Goal: Navigation & Orientation: Find specific page/section

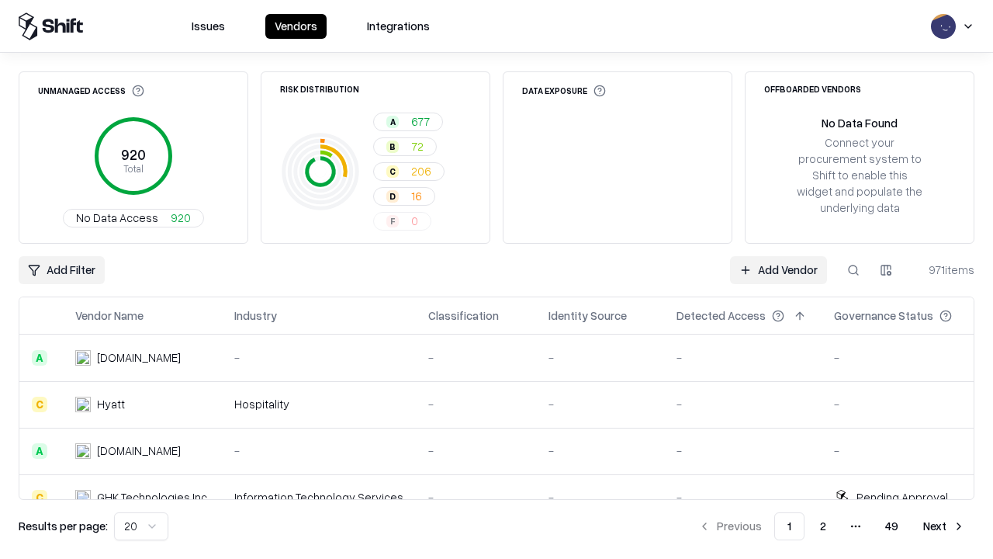
click at [141, 526] on html "Issues Vendors Integrations Unmanaged Access 920 Total No Data Access 920 Risk …" at bounding box center [496, 279] width 993 height 559
click at [944, 526] on button "Next" at bounding box center [944, 526] width 61 height 28
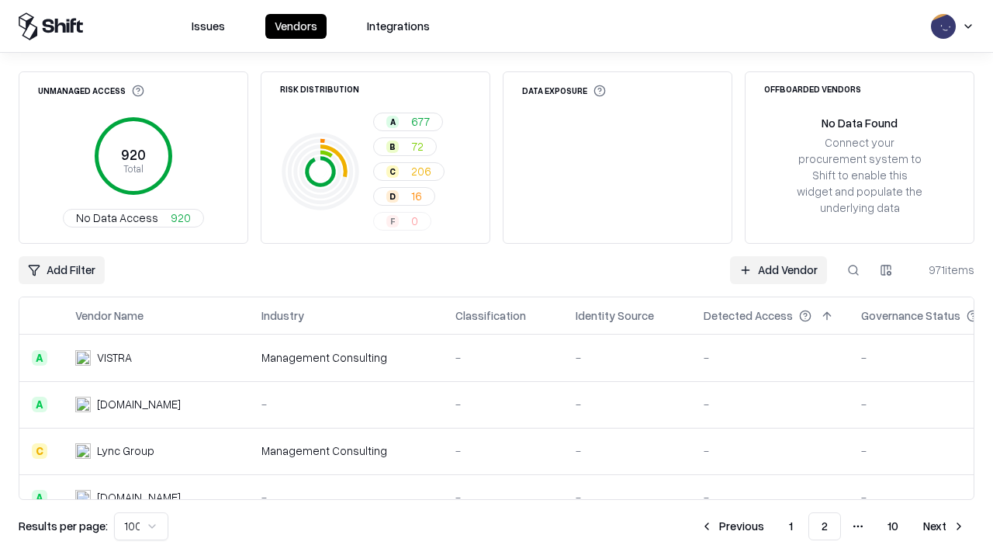
click at [944, 526] on button "Next" at bounding box center [944, 526] width 61 height 28
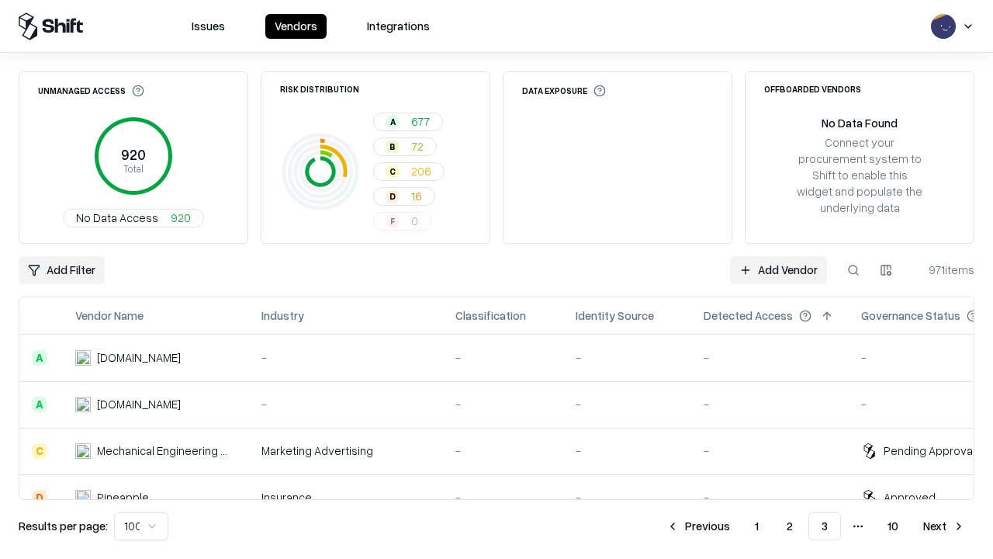
click at [944, 526] on button "Next" at bounding box center [944, 526] width 61 height 28
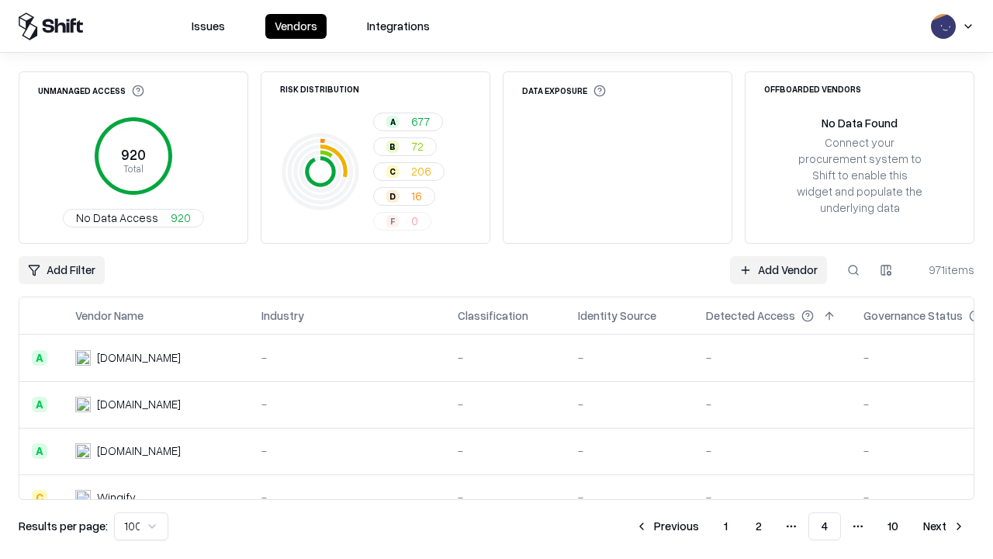
click at [944, 526] on button "Next" at bounding box center [944, 526] width 61 height 28
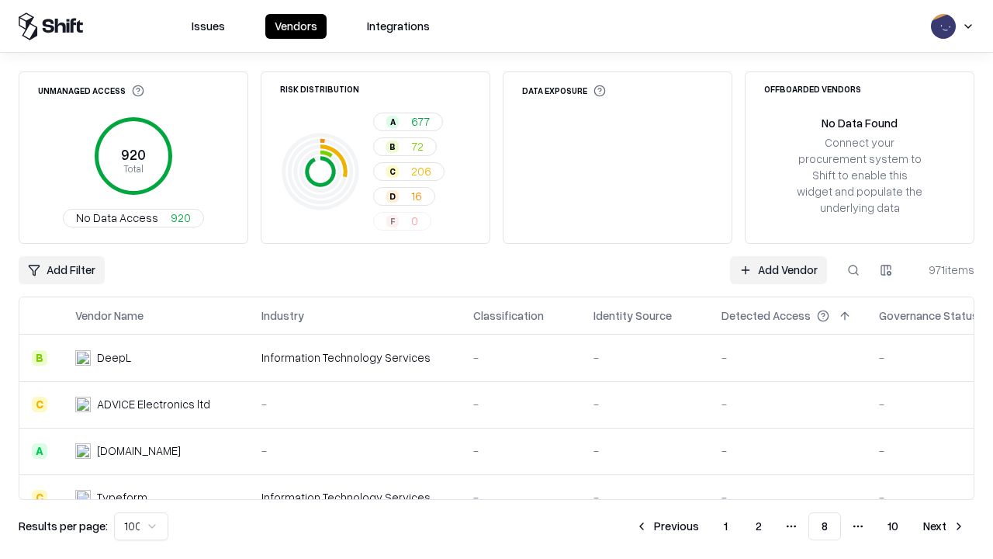
click at [944, 526] on button "Next" at bounding box center [944, 526] width 61 height 28
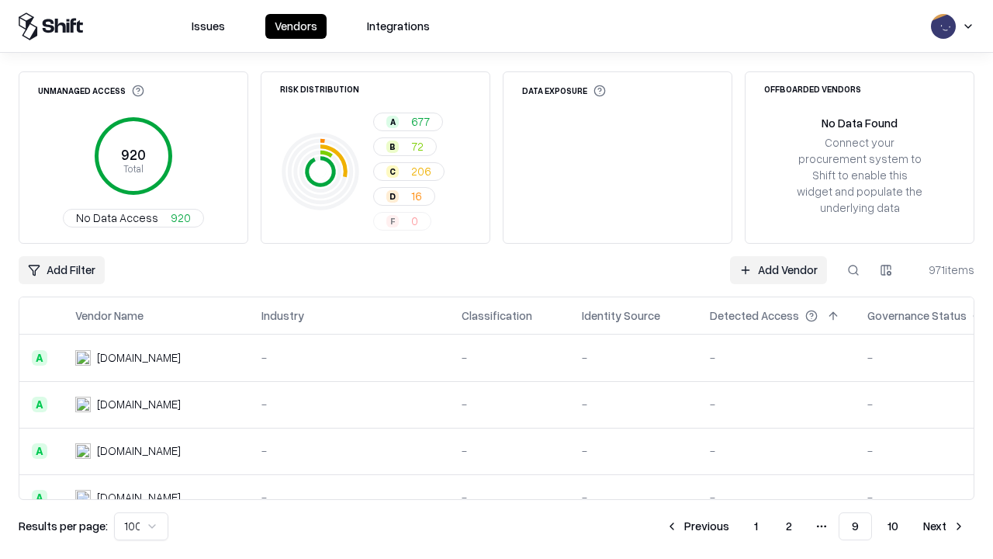
click at [944, 526] on button "Next" at bounding box center [944, 526] width 61 height 28
click at [732, 526] on button "Previous" at bounding box center [732, 526] width 82 height 28
click at [697, 526] on button "Previous" at bounding box center [697, 526] width 82 height 28
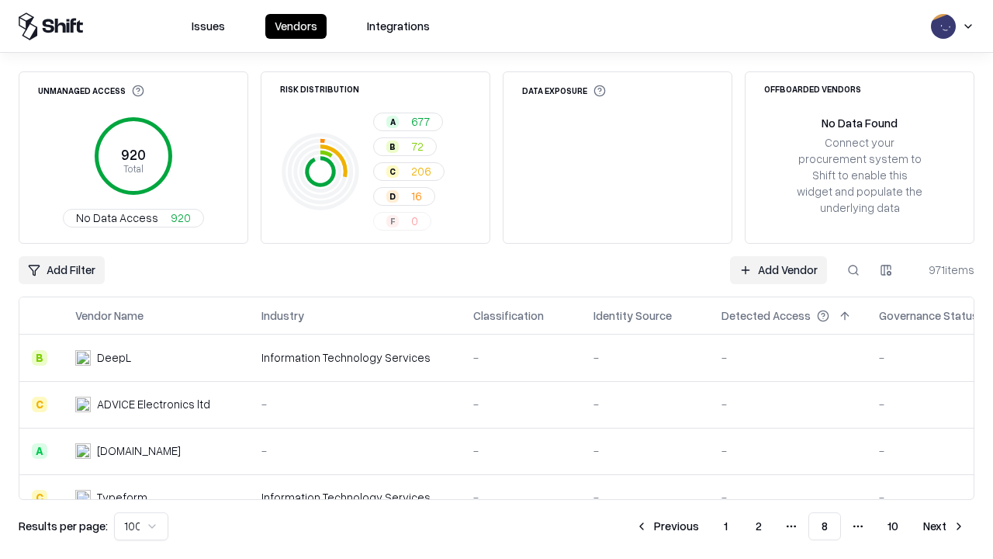
click at [667, 526] on button "Previous" at bounding box center [667, 526] width 82 height 28
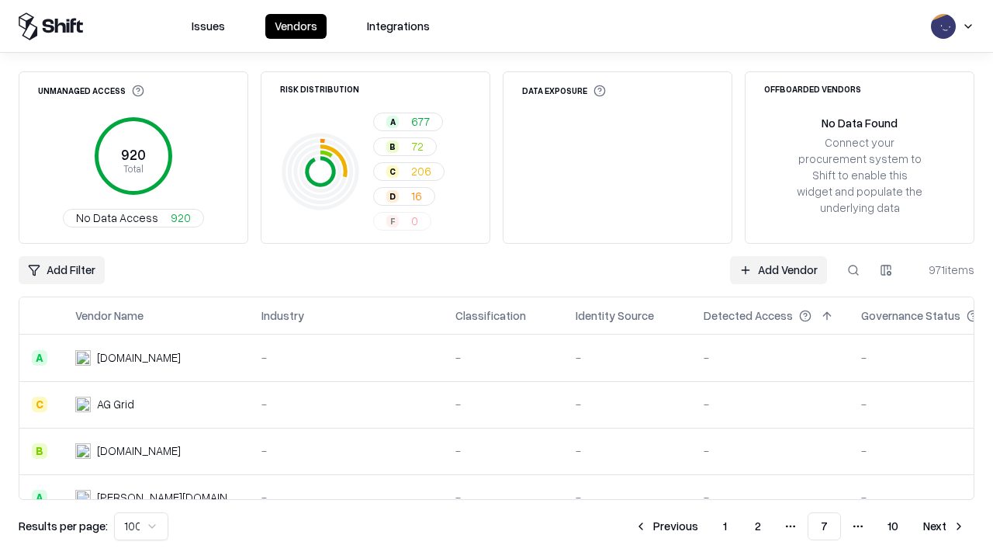
click at [666, 526] on button "Previous" at bounding box center [666, 526] width 82 height 28
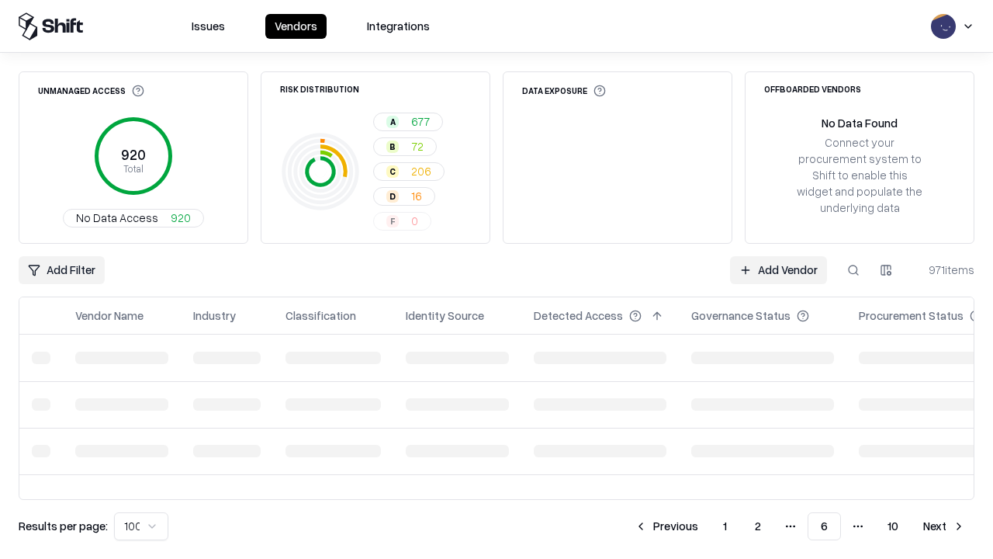
click at [666, 526] on button "Previous" at bounding box center [666, 526] width 82 height 28
